Goal: Transaction & Acquisition: Purchase product/service

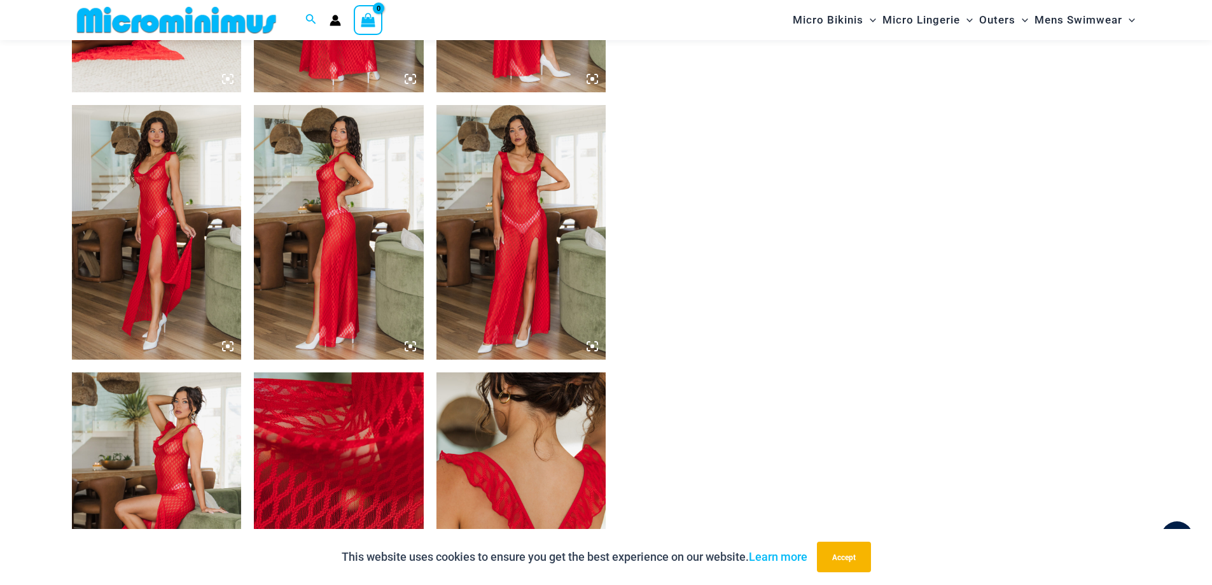
scroll to position [1070, 0]
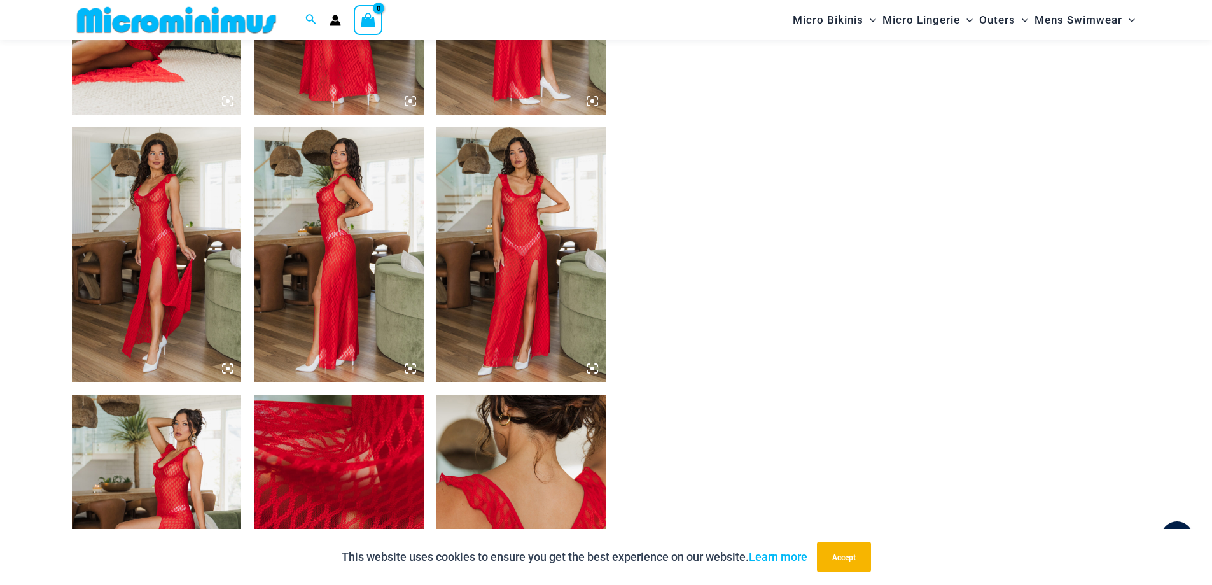
type input "**********"
click at [167, 269] on img at bounding box center [157, 254] width 170 height 254
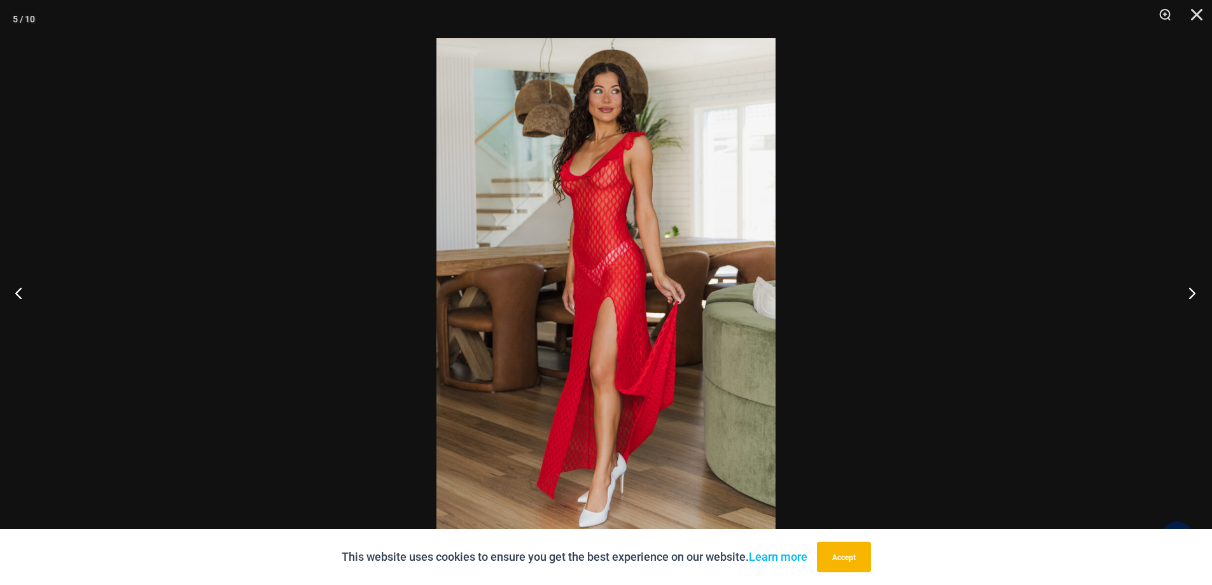
click at [1190, 293] on button "Next" at bounding box center [1188, 293] width 48 height 64
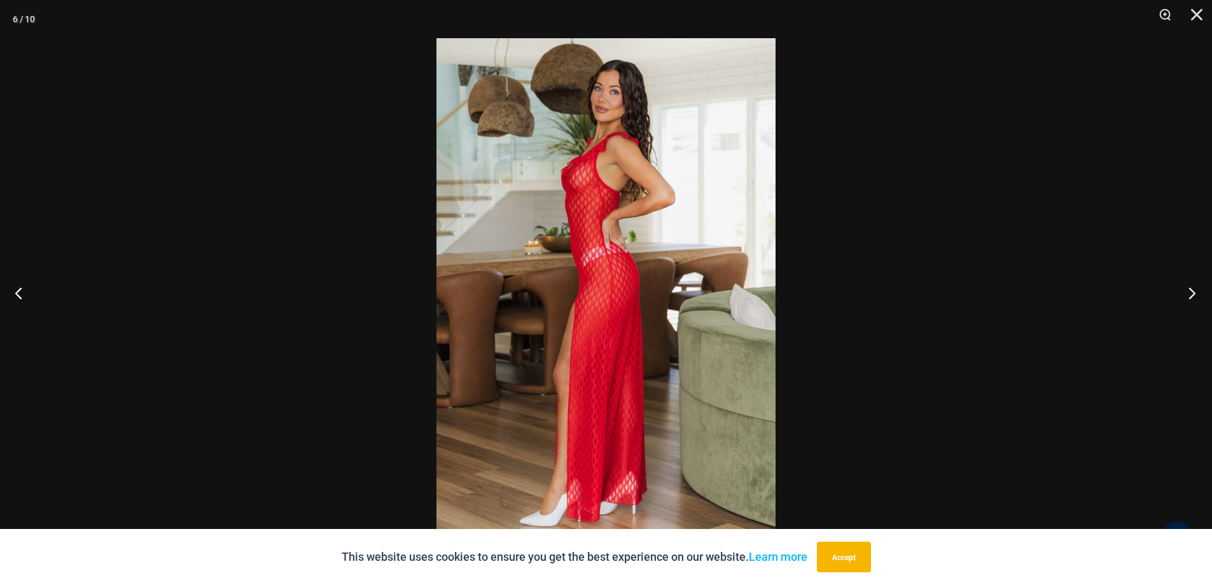
click at [1190, 293] on button "Next" at bounding box center [1188, 293] width 48 height 64
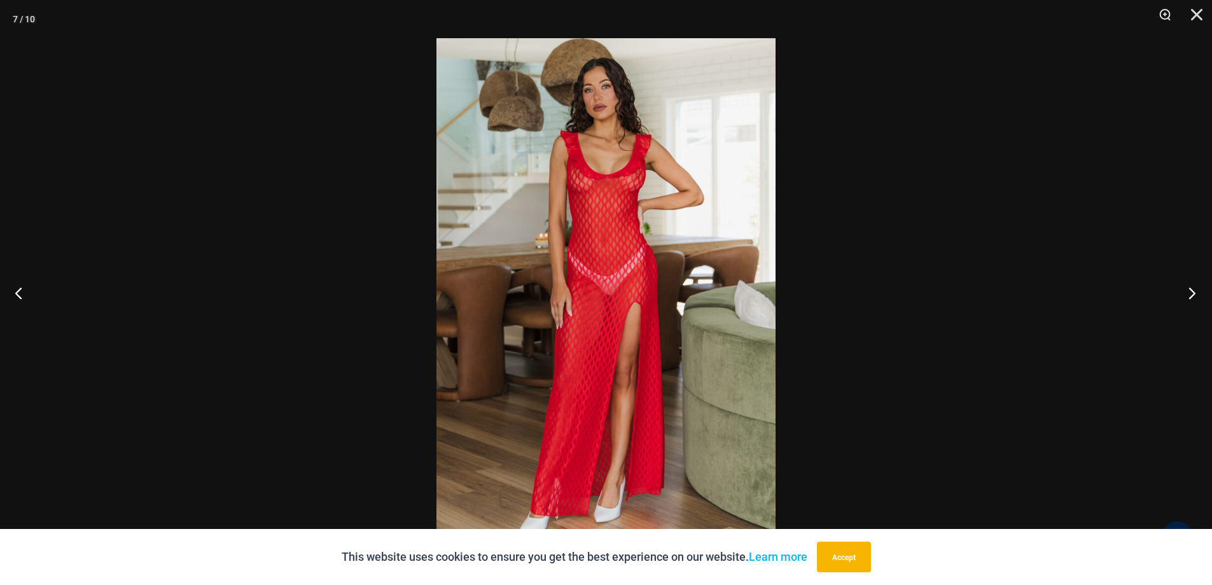
click at [1190, 293] on button "Next" at bounding box center [1188, 293] width 48 height 64
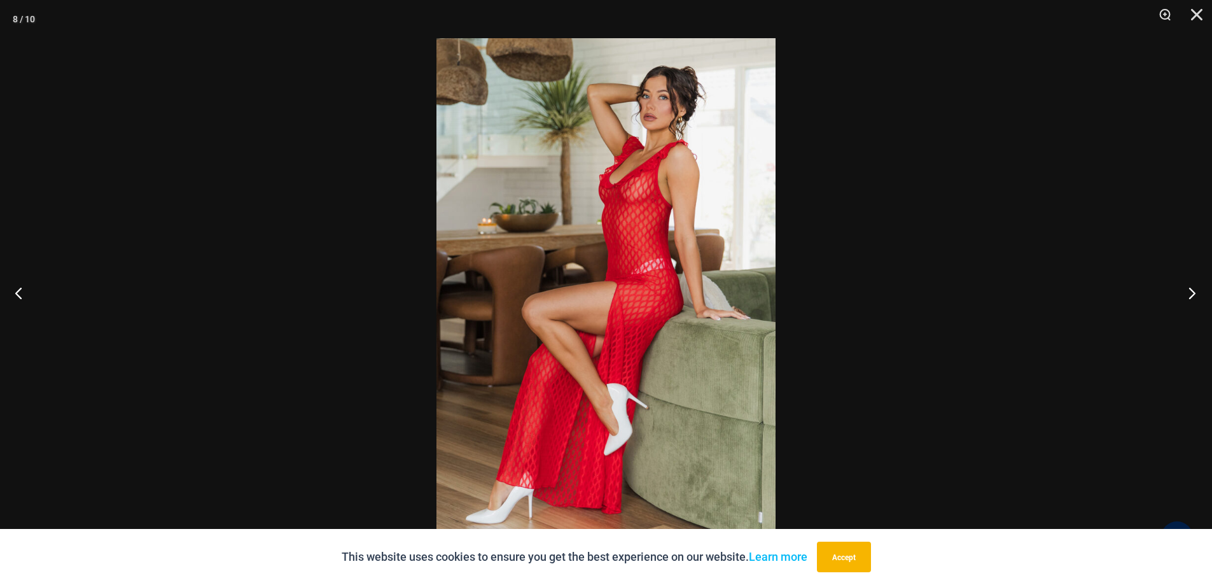
click at [1190, 293] on button "Next" at bounding box center [1188, 293] width 48 height 64
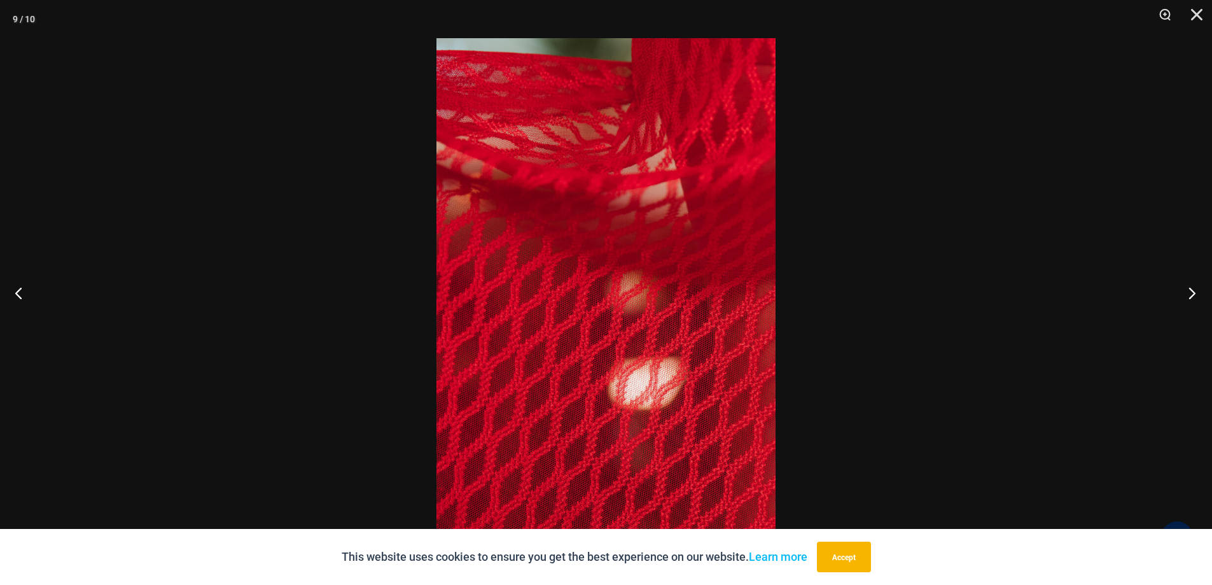
click at [1190, 293] on button "Next" at bounding box center [1188, 293] width 48 height 64
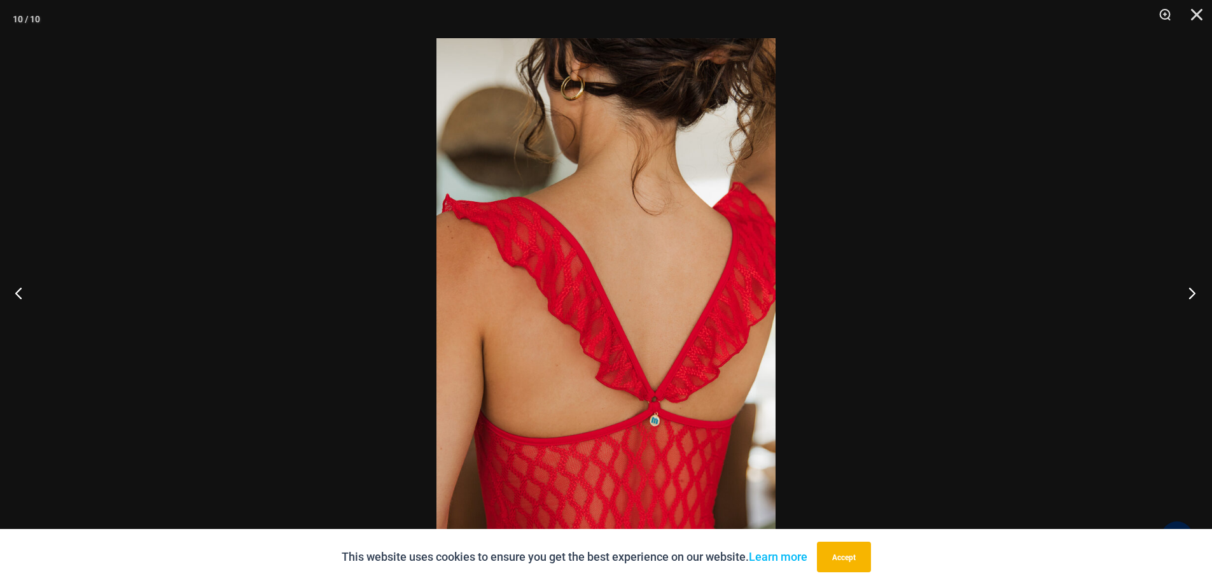
click at [1190, 293] on button "Next" at bounding box center [1188, 293] width 48 height 64
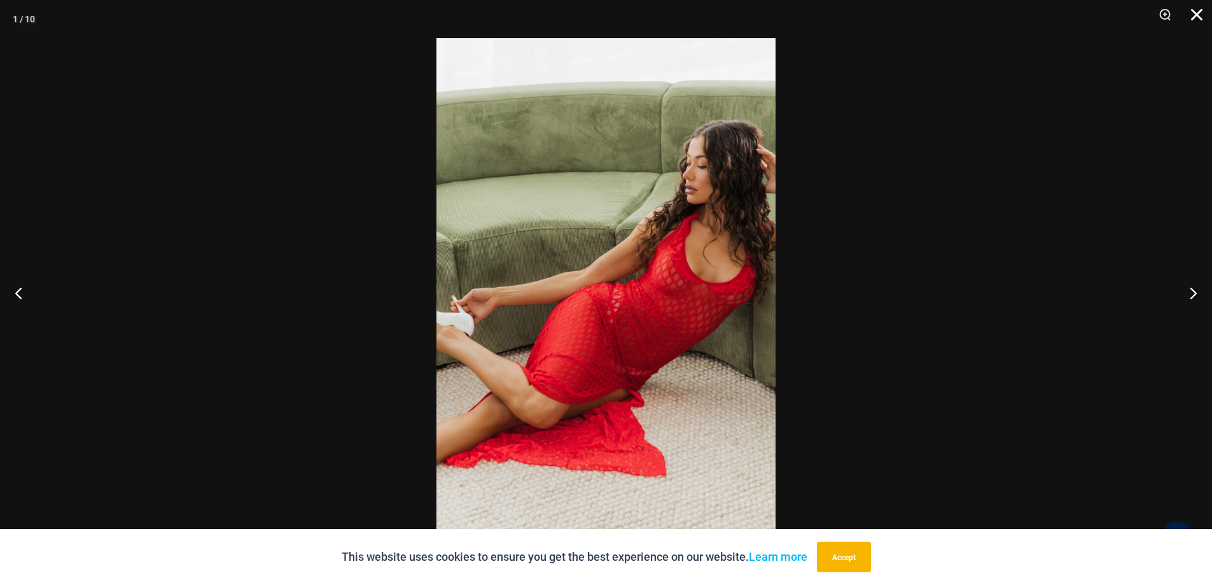
click at [1197, 16] on button "Close" at bounding box center [1192, 19] width 32 height 38
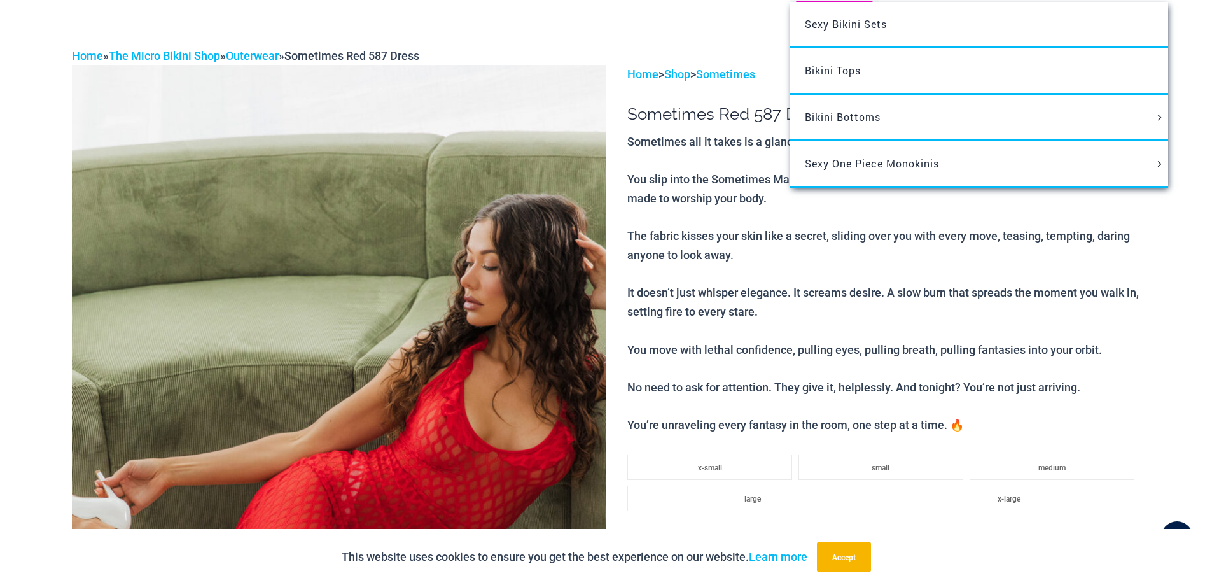
scroll to position [0, 0]
